Goal: Task Accomplishment & Management: Manage account settings

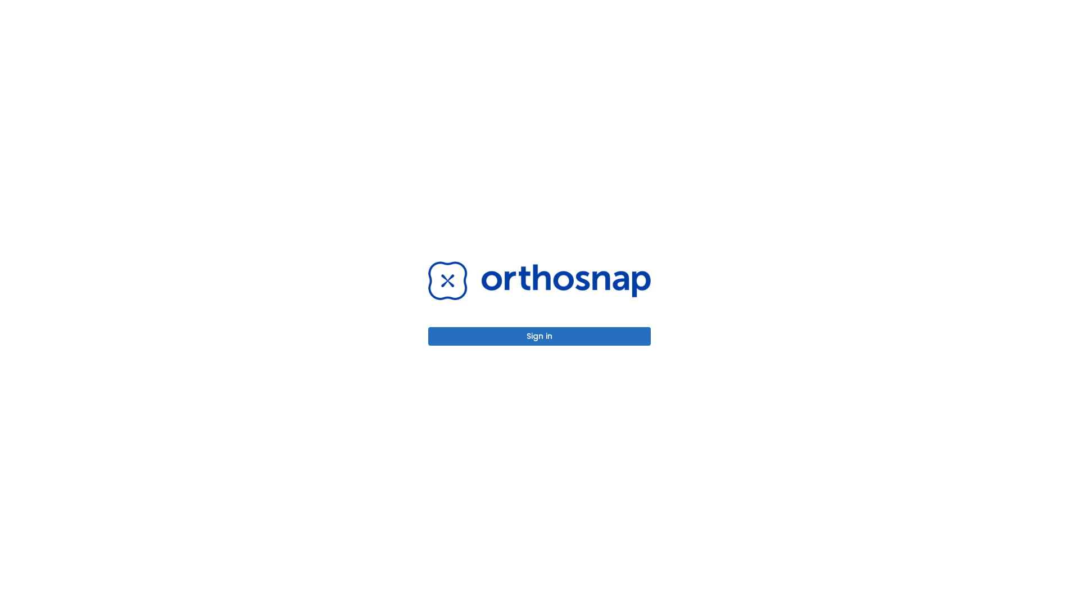
click at [540, 336] on button "Sign in" at bounding box center [539, 336] width 223 height 19
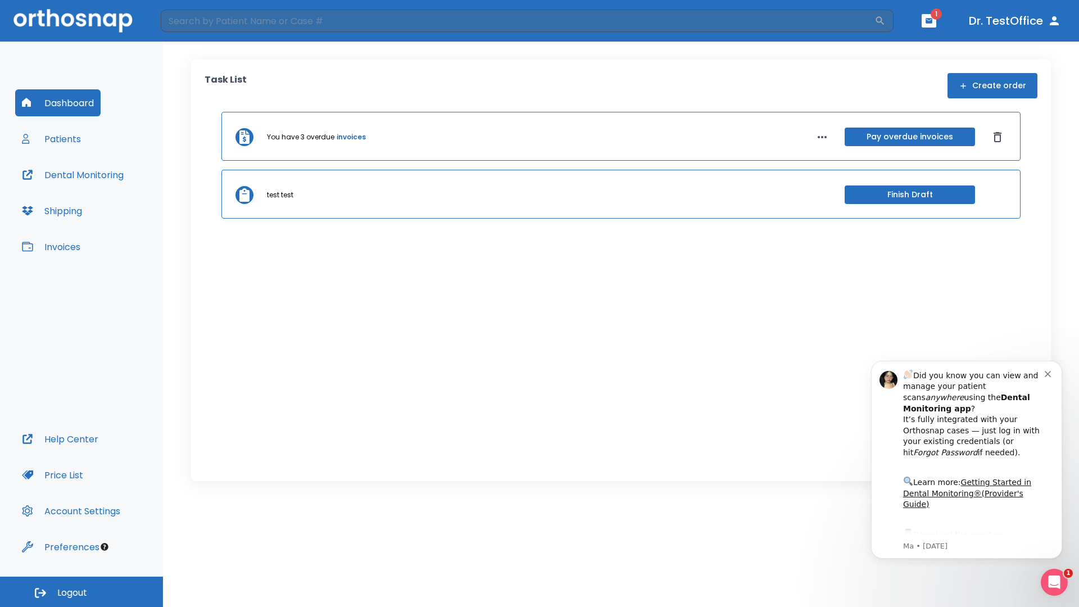
click at [81, 592] on span "Logout" at bounding box center [72, 593] width 30 height 12
